Goal: Transaction & Acquisition: Obtain resource

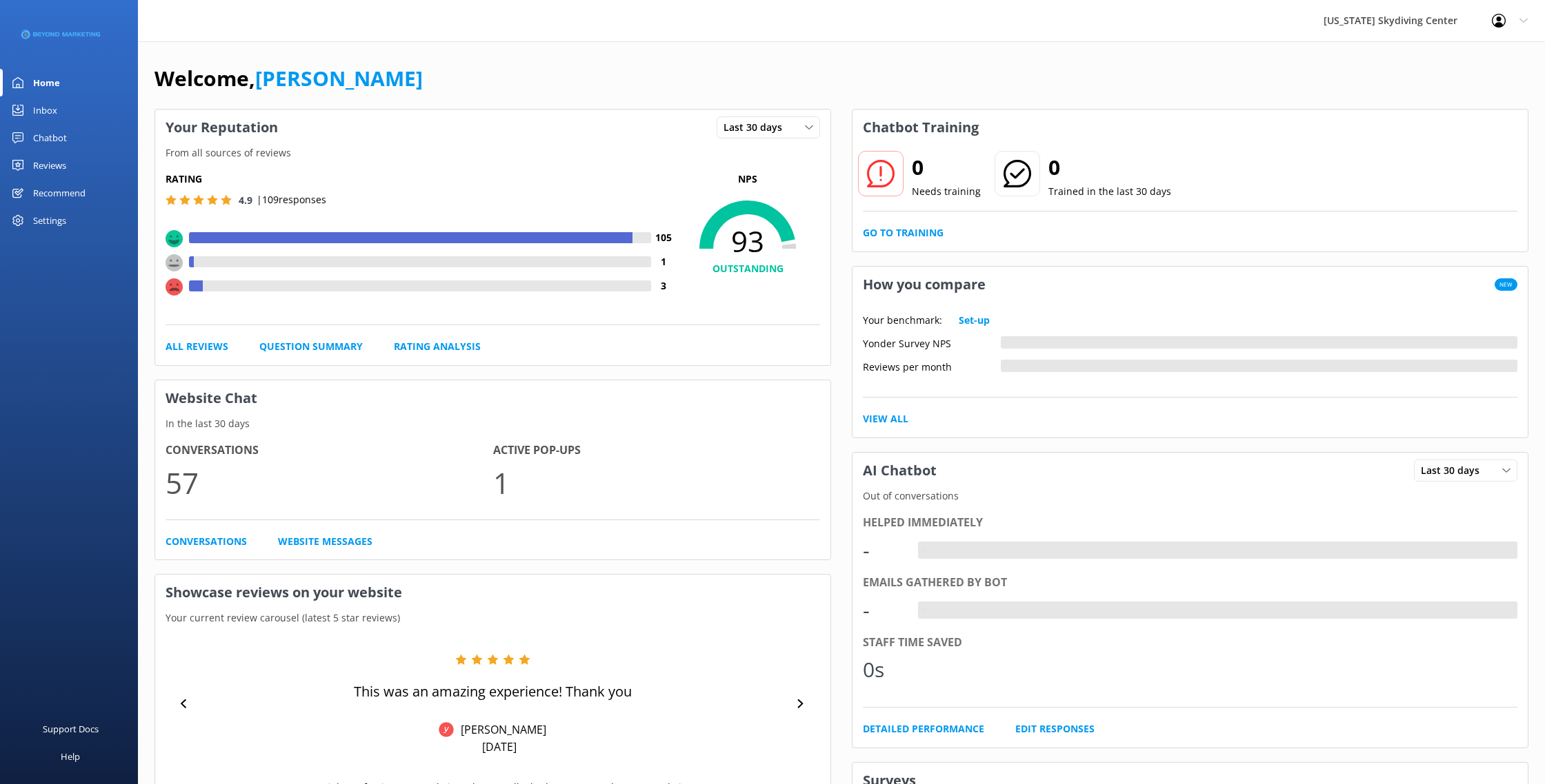
click at [59, 176] on div "Reviews" at bounding box center [50, 165] width 33 height 27
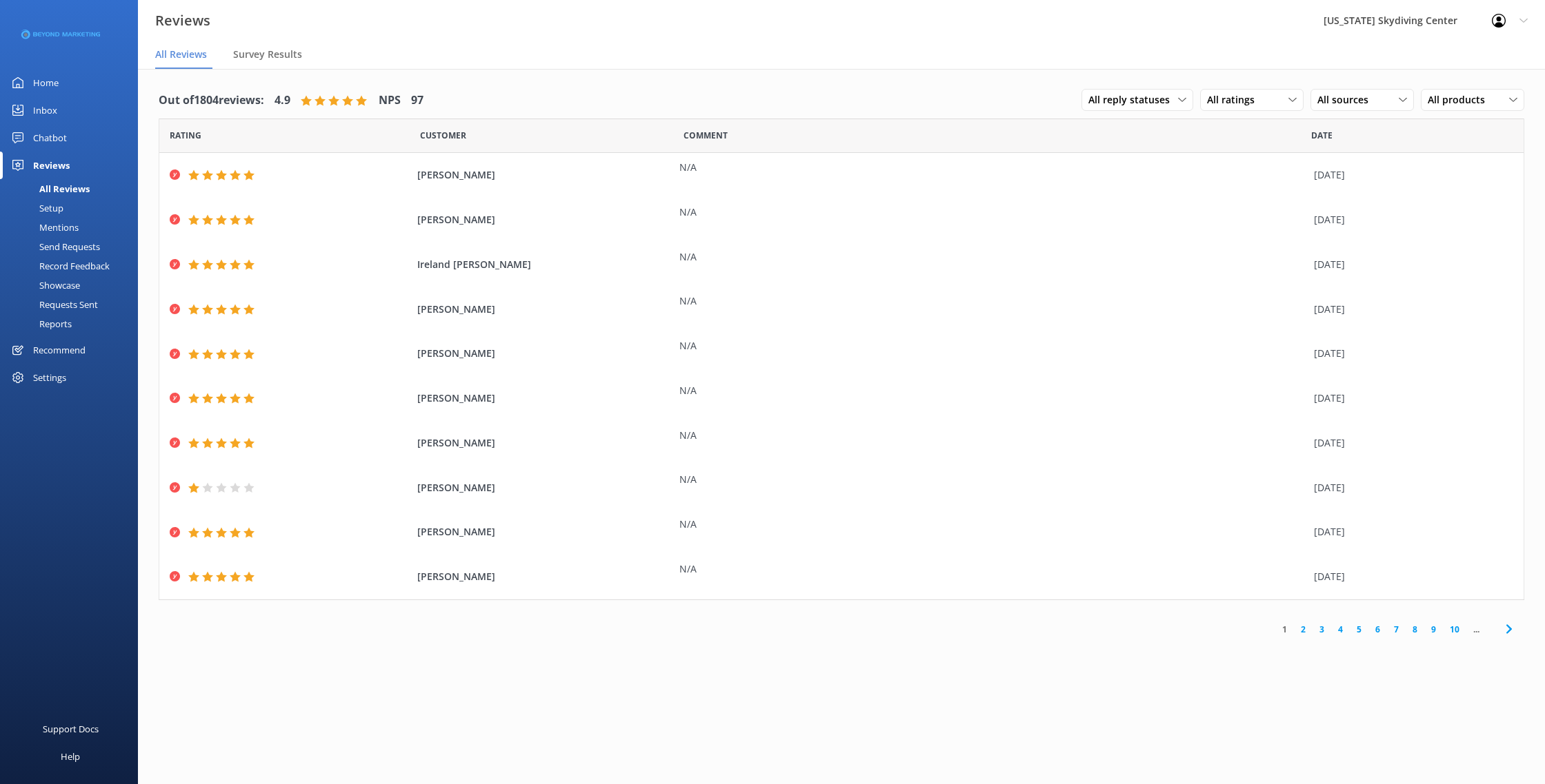
click at [80, 250] on div "Send Requests" at bounding box center [53, 247] width 92 height 19
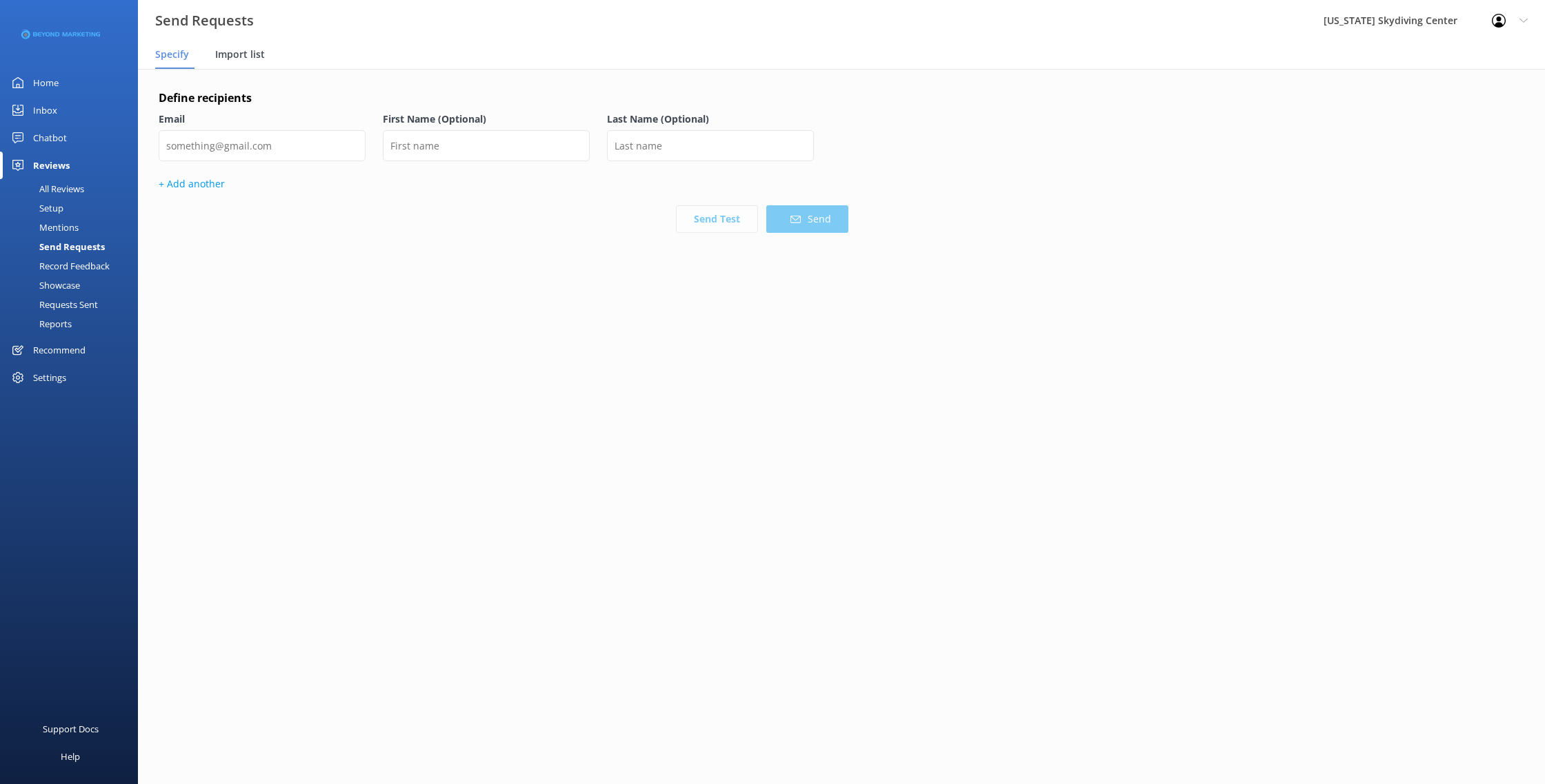
click at [259, 53] on span "Import list" at bounding box center [240, 54] width 50 height 14
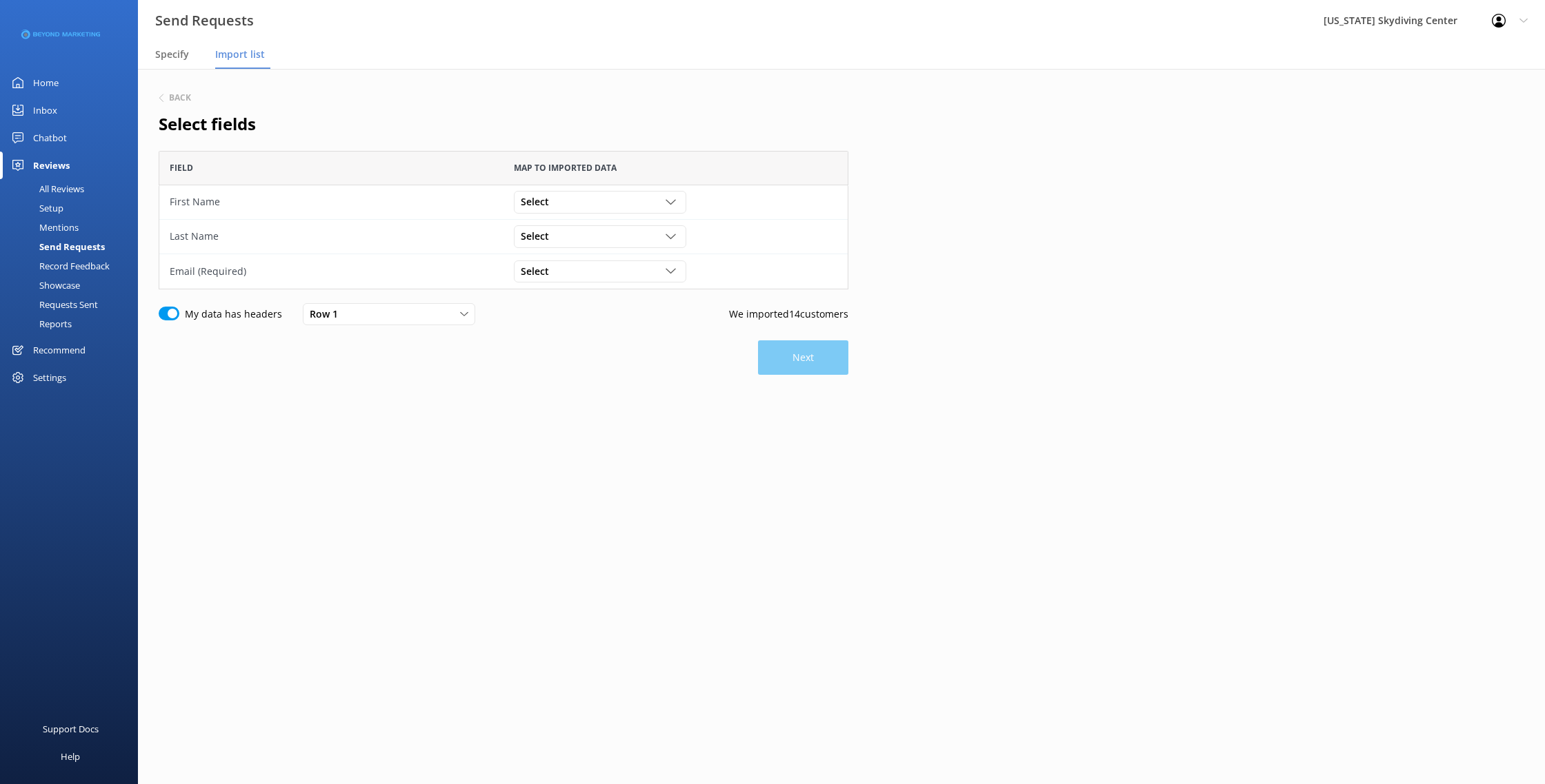
scroll to position [138, 690]
click at [586, 208] on div "Select" at bounding box center [599, 201] width 166 height 15
click at [558, 258] on div "First Name" at bounding box center [542, 258] width 43 height 14
click at [558, 238] on div "Select" at bounding box center [599, 236] width 166 height 15
click at [556, 322] on div "Last Name" at bounding box center [542, 321] width 43 height 14
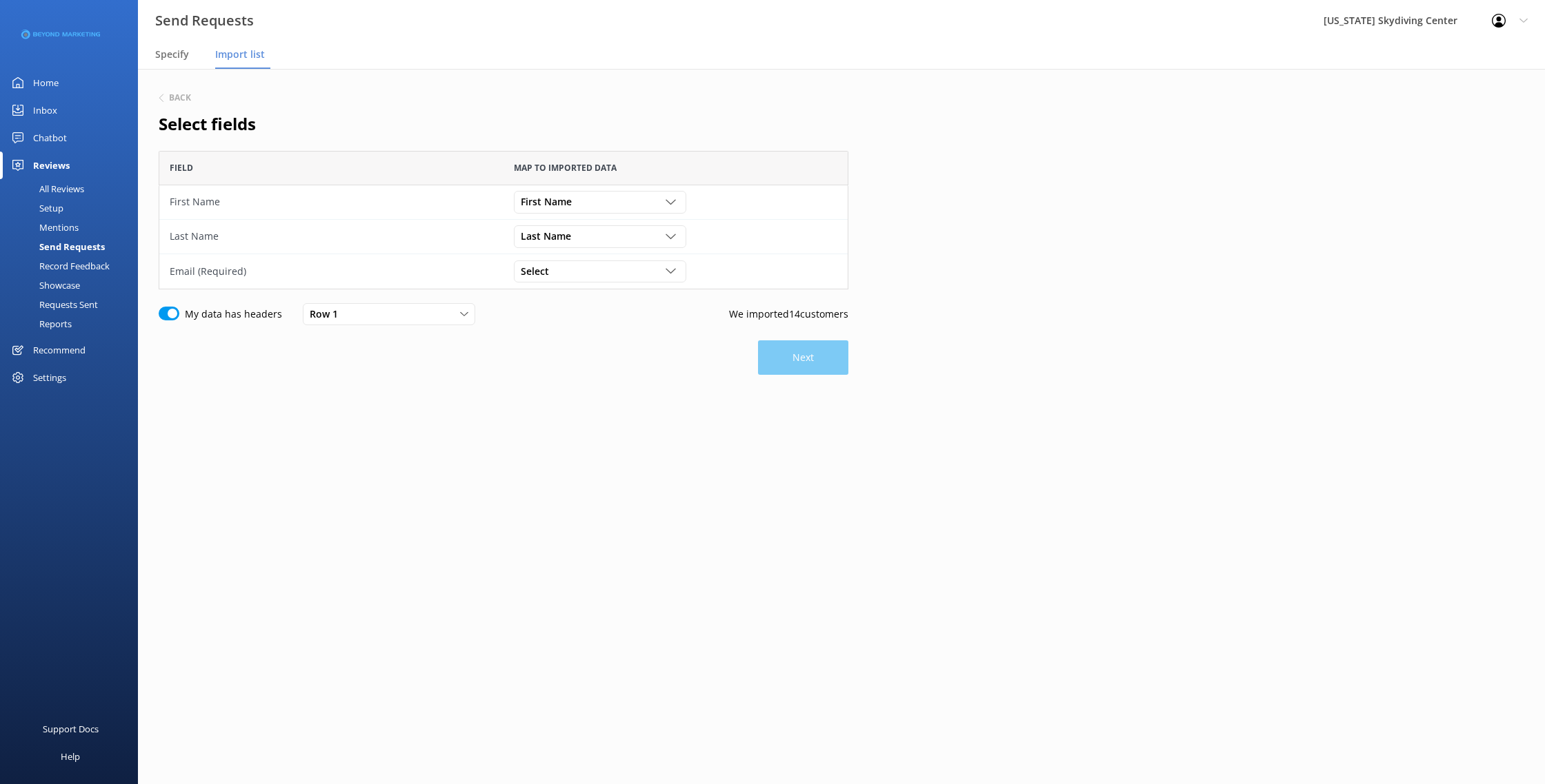
click at [559, 286] on div "Select Customer Id First Name Last Name Email Gender Age Weight Day of birth Ad…" at bounding box center [675, 271] width 344 height 34
click at [559, 278] on div "Select" at bounding box center [599, 271] width 166 height 15
click at [560, 390] on link "Email" at bounding box center [599, 383] width 170 height 27
